Goal: Task Accomplishment & Management: Use online tool/utility

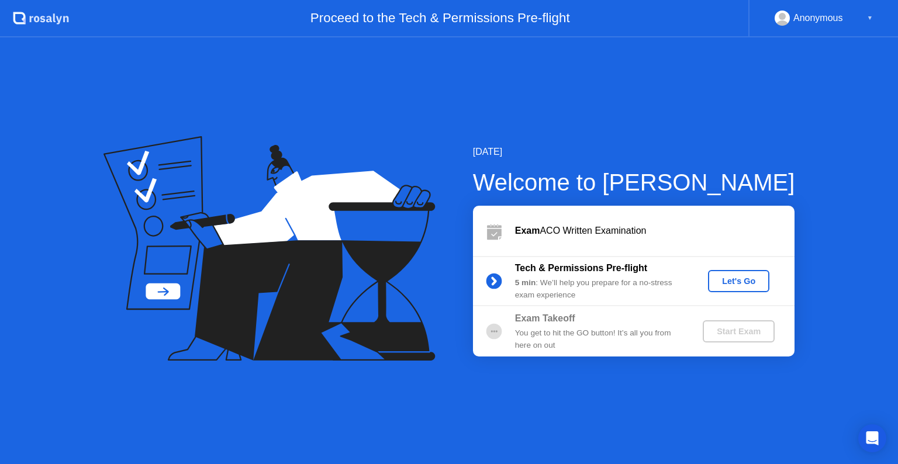
click at [735, 289] on button "Let's Go" at bounding box center [738, 281] width 61 height 22
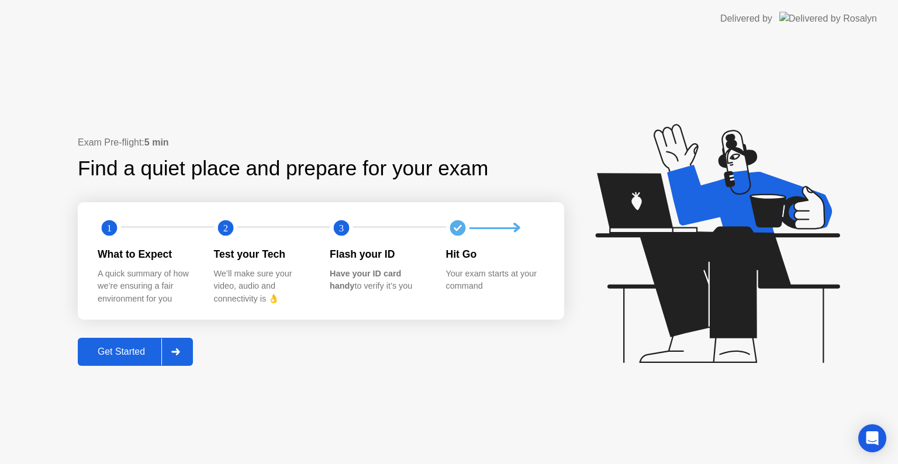
click at [181, 357] on div at bounding box center [175, 352] width 28 height 27
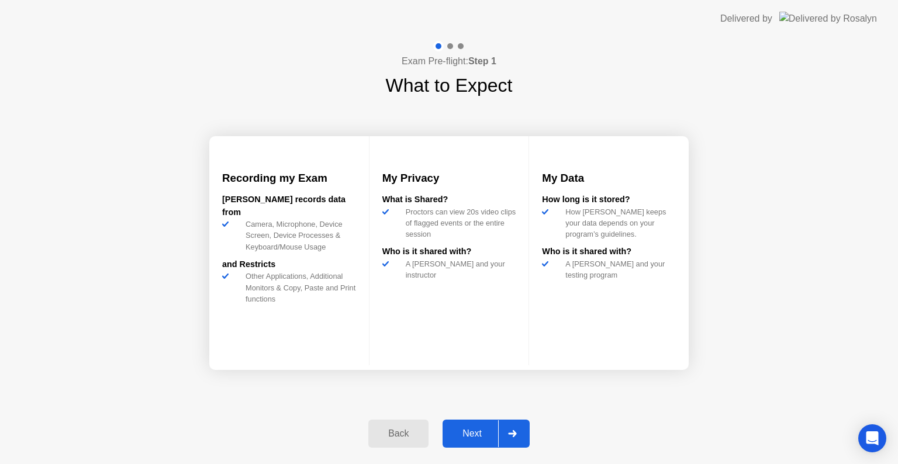
click at [491, 426] on button "Next" at bounding box center [486, 434] width 87 height 28
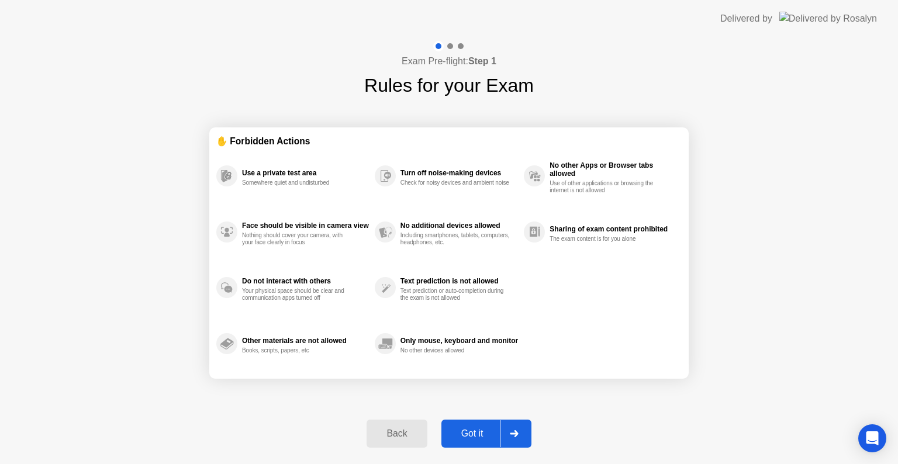
click at [491, 429] on div "Got it" at bounding box center [472, 434] width 55 height 11
select select "**********"
select select "*******"
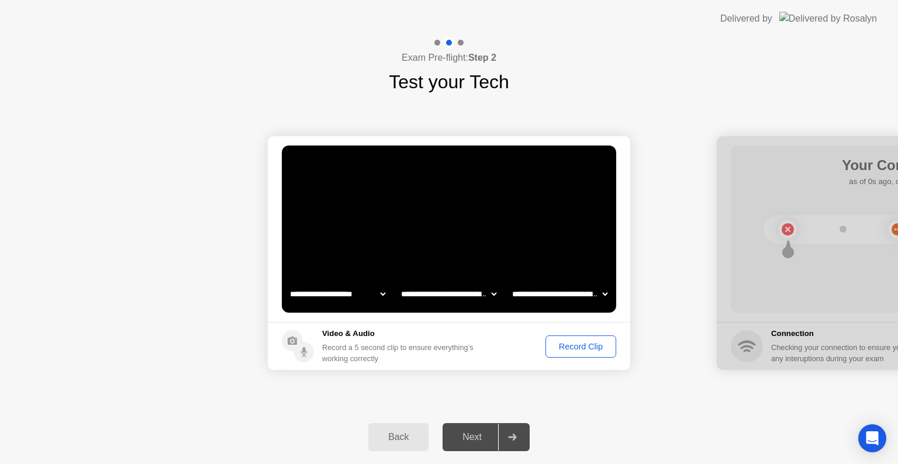
click at [582, 350] on div "Record Clip" at bounding box center [581, 346] width 63 height 9
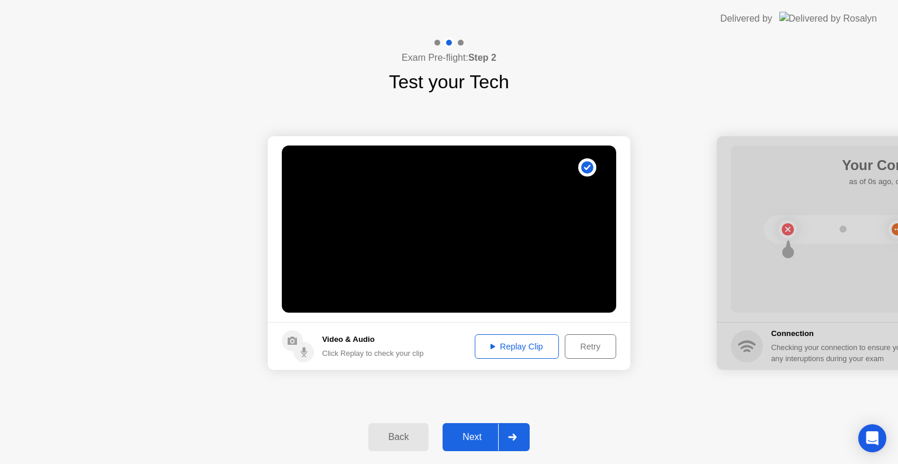
click at [522, 433] on div at bounding box center [512, 437] width 28 height 27
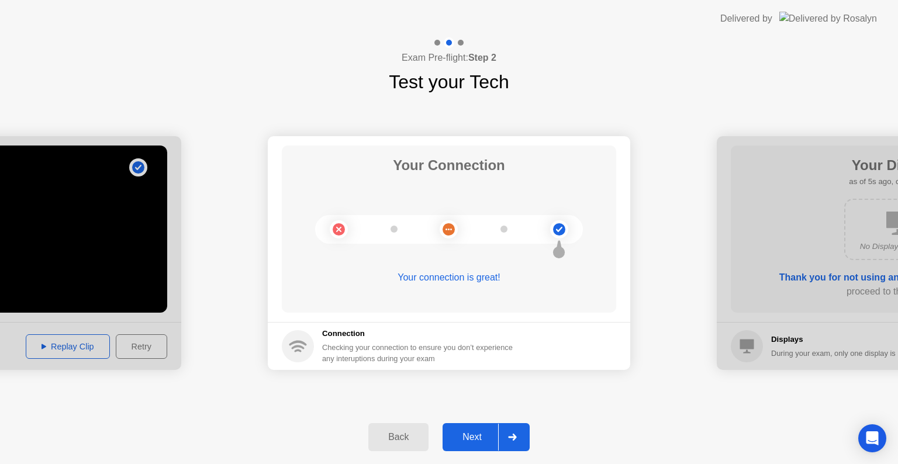
click at [494, 437] on div "Next" at bounding box center [472, 437] width 52 height 11
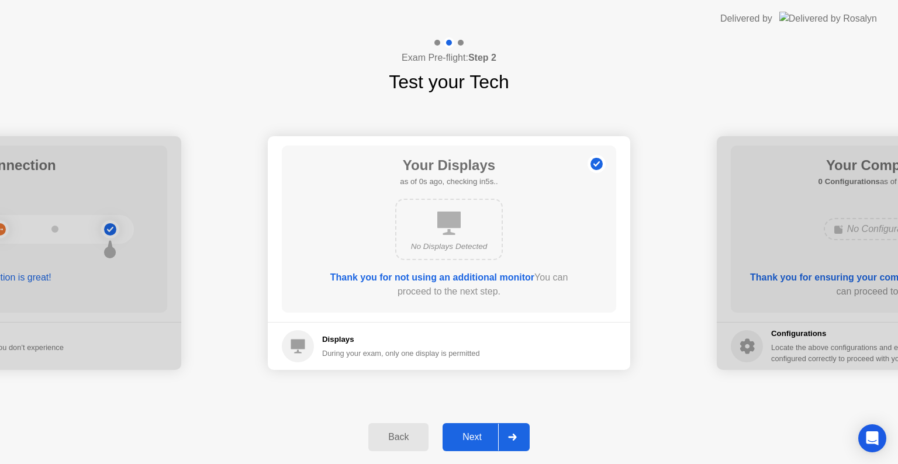
click at [495, 442] on div "Next" at bounding box center [472, 437] width 52 height 11
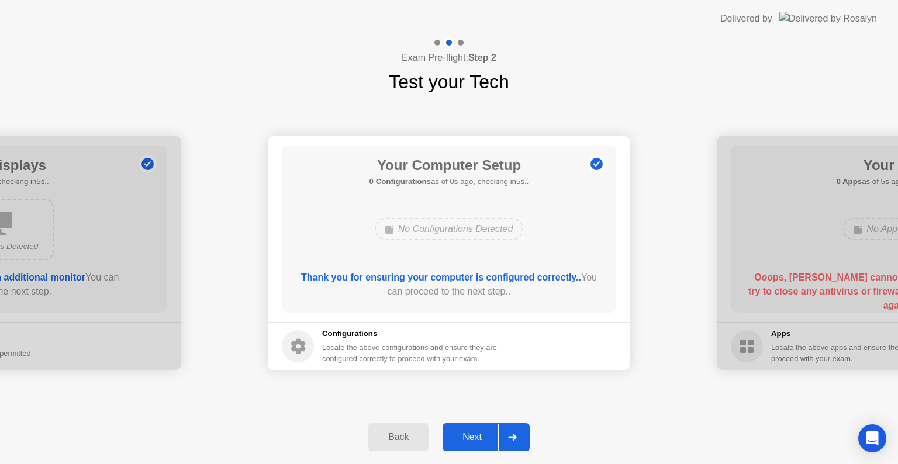
click at [495, 442] on div "Next" at bounding box center [472, 437] width 52 height 11
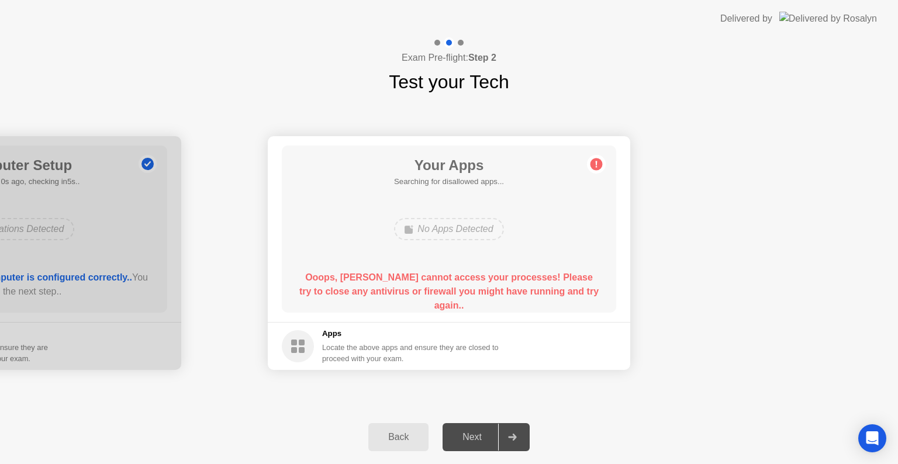
click at [495, 442] on div "Next" at bounding box center [472, 437] width 52 height 11
click at [594, 167] on circle at bounding box center [597, 164] width 12 height 12
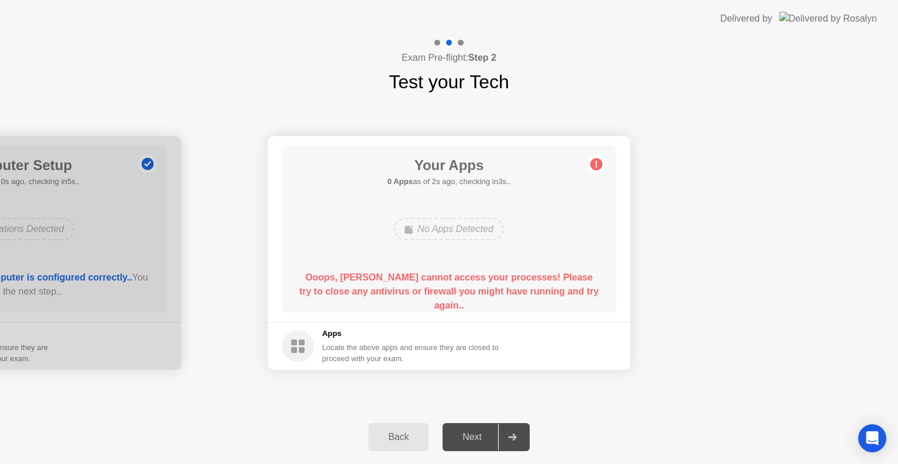
click at [594, 167] on circle at bounding box center [597, 164] width 12 height 12
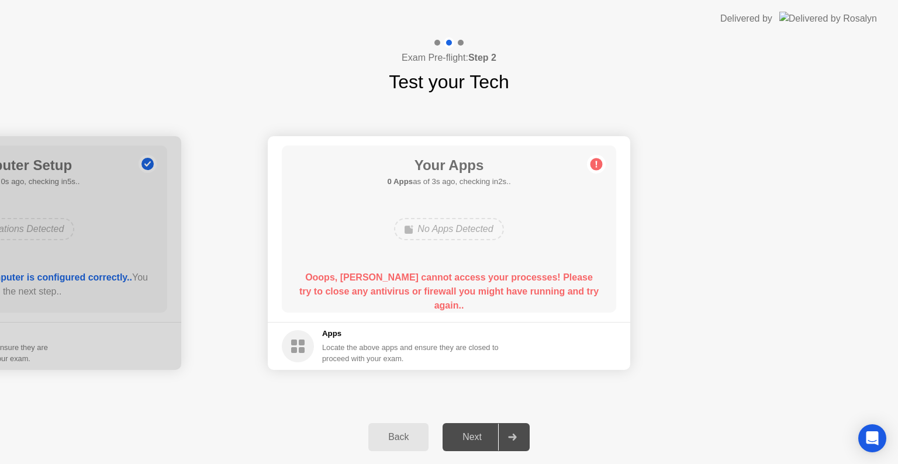
click at [594, 167] on circle at bounding box center [597, 164] width 12 height 12
click at [596, 160] on circle at bounding box center [597, 164] width 12 height 12
click at [404, 437] on div "Back" at bounding box center [398, 437] width 53 height 11
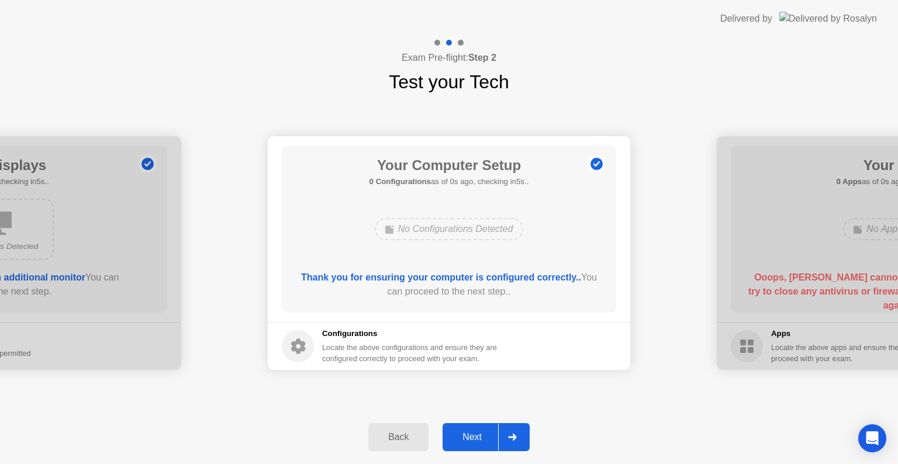
click at [404, 437] on div "Back" at bounding box center [398, 437] width 53 height 11
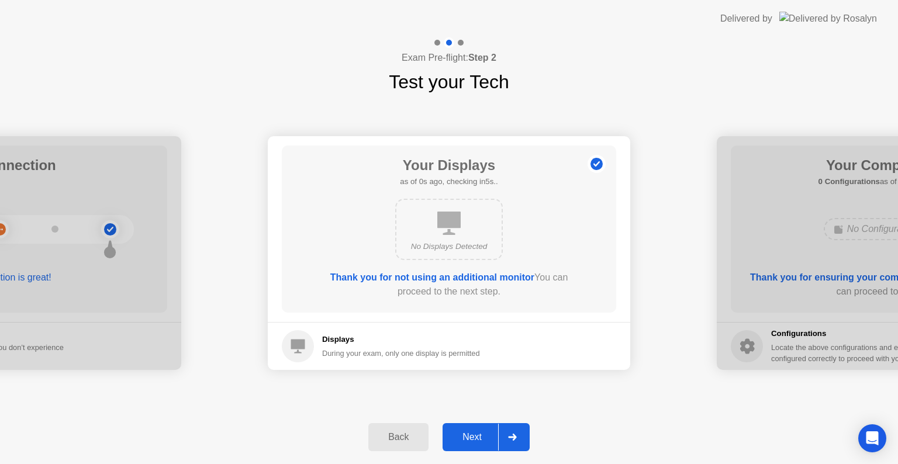
click at [404, 437] on div "Back" at bounding box center [398, 437] width 53 height 11
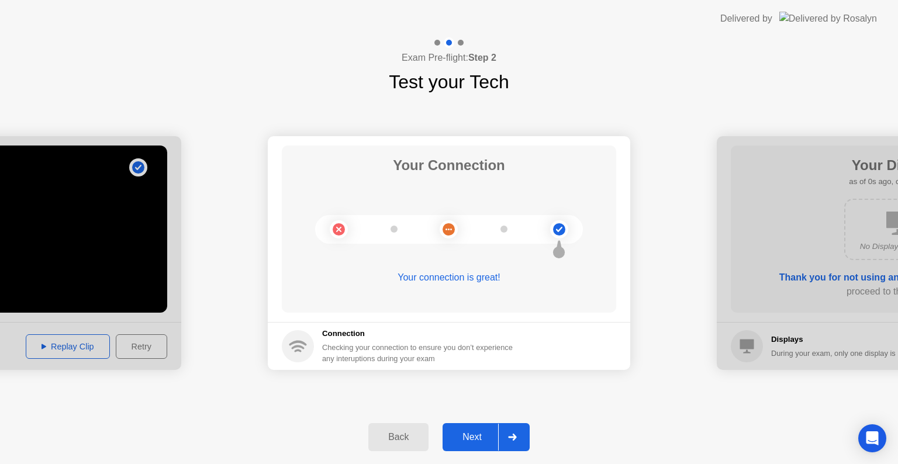
click at [405, 437] on div "Back" at bounding box center [398, 437] width 53 height 11
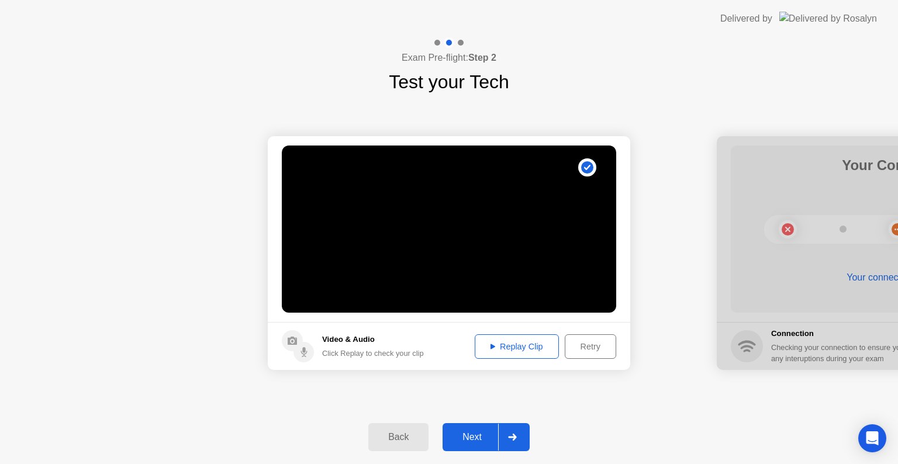
click at [405, 438] on div "Back" at bounding box center [398, 437] width 53 height 11
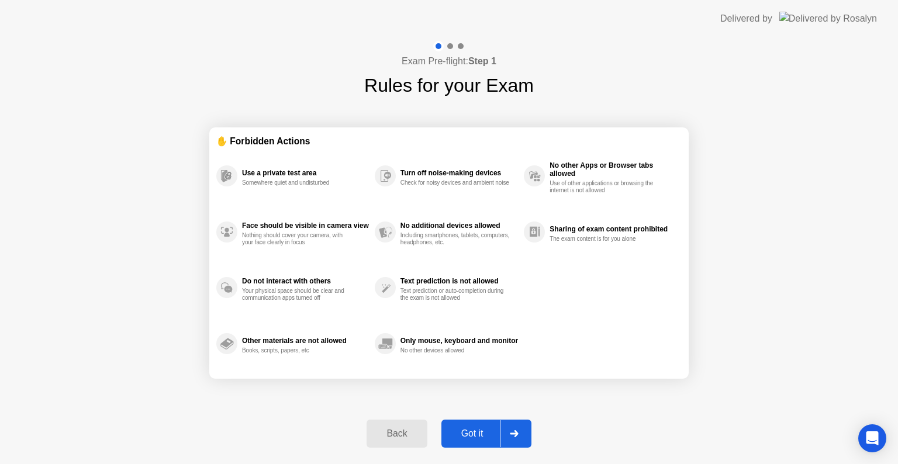
click at [393, 441] on button "Back" at bounding box center [397, 434] width 60 height 28
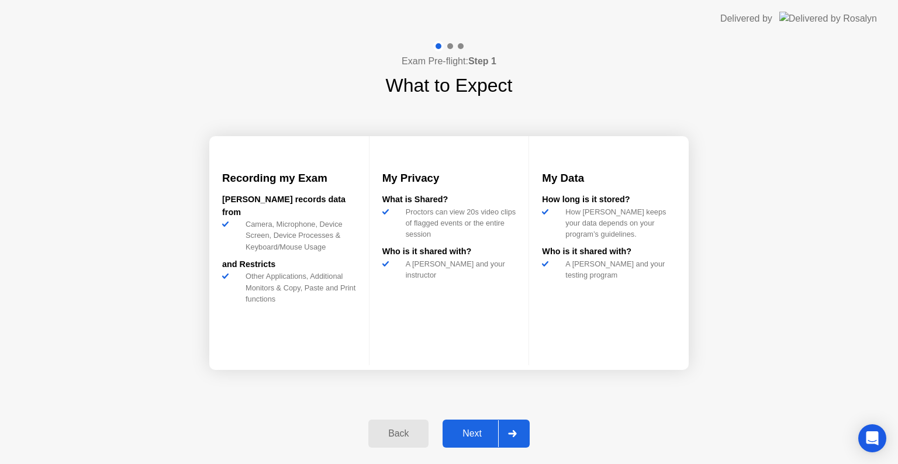
click at [506, 435] on div at bounding box center [512, 433] width 28 height 27
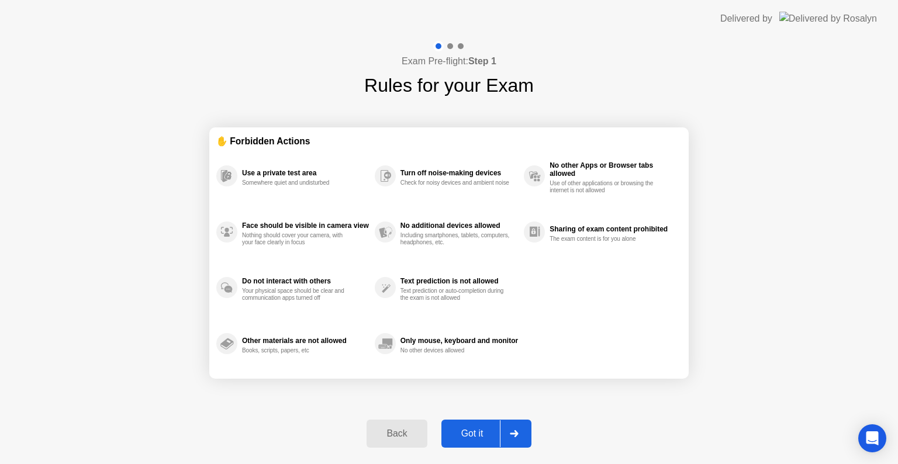
click at [506, 435] on div at bounding box center [514, 433] width 28 height 27
select select "**********"
select select "*******"
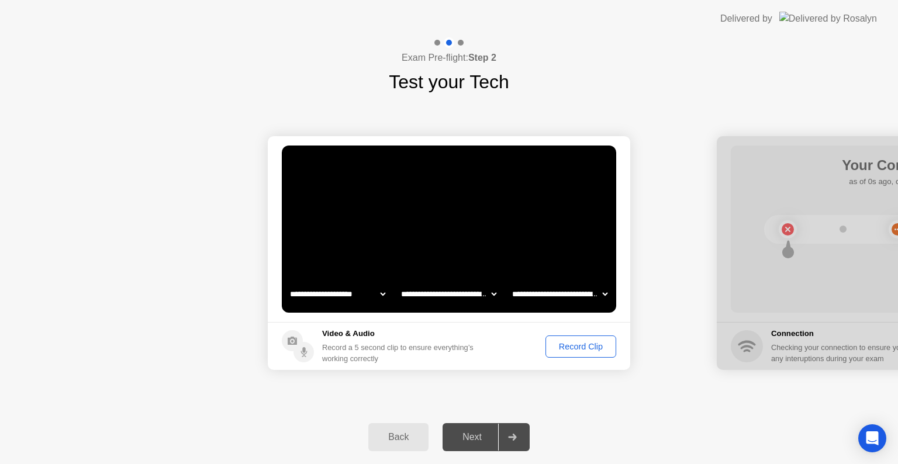
click at [580, 346] on div "Record Clip" at bounding box center [581, 346] width 63 height 9
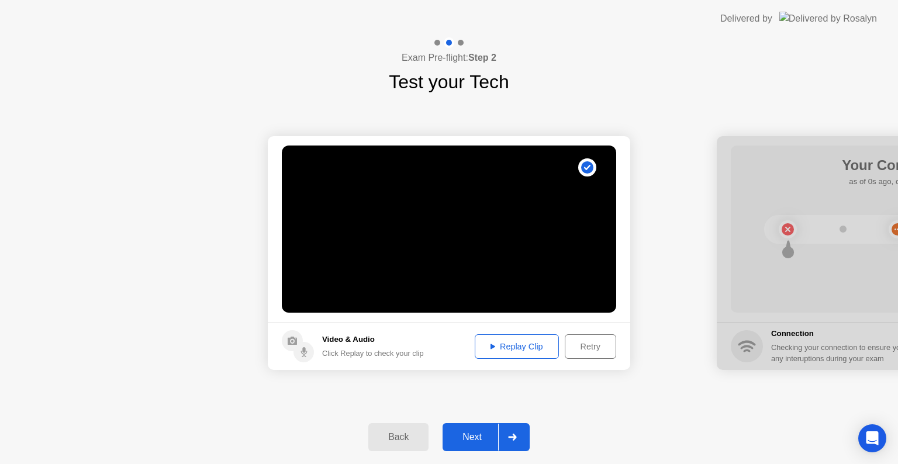
click at [518, 440] on div at bounding box center [512, 437] width 28 height 27
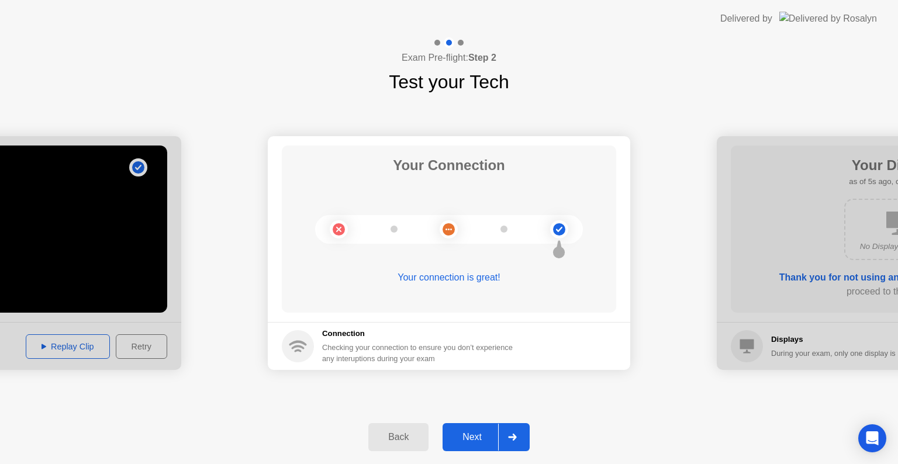
click at [518, 440] on div at bounding box center [512, 437] width 28 height 27
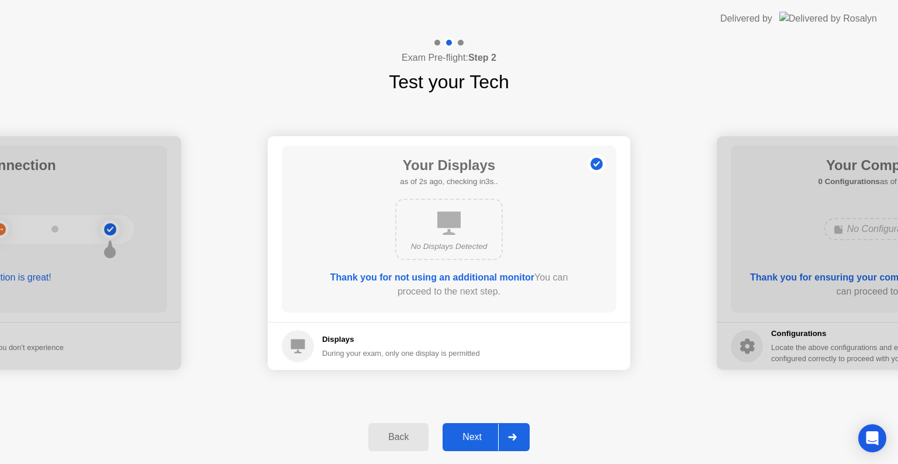
click at [518, 440] on div at bounding box center [512, 437] width 28 height 27
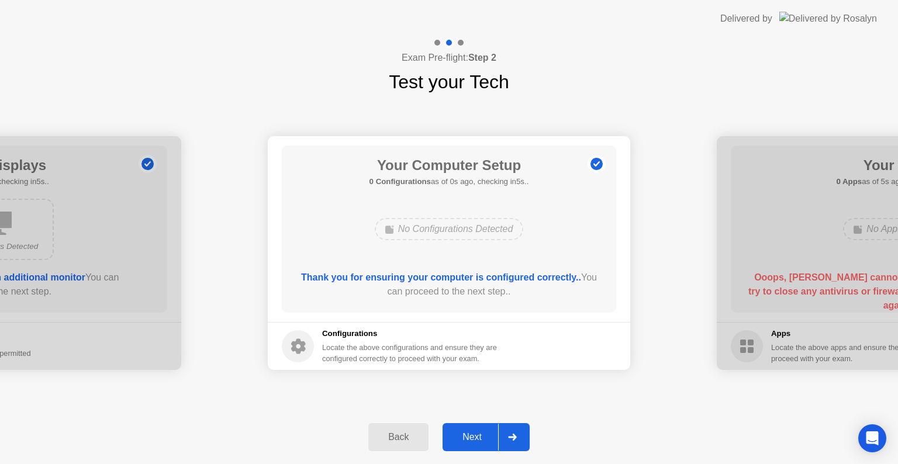
click at [518, 440] on div at bounding box center [512, 437] width 28 height 27
